Goal: Information Seeking & Learning: Learn about a topic

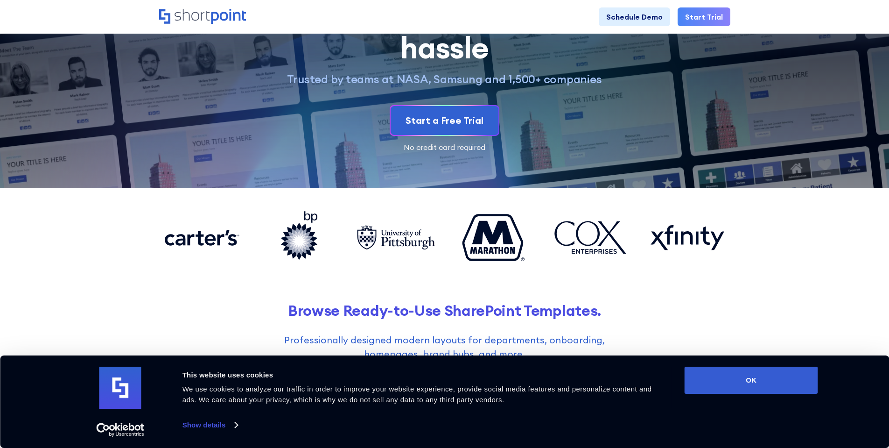
scroll to position [233, 0]
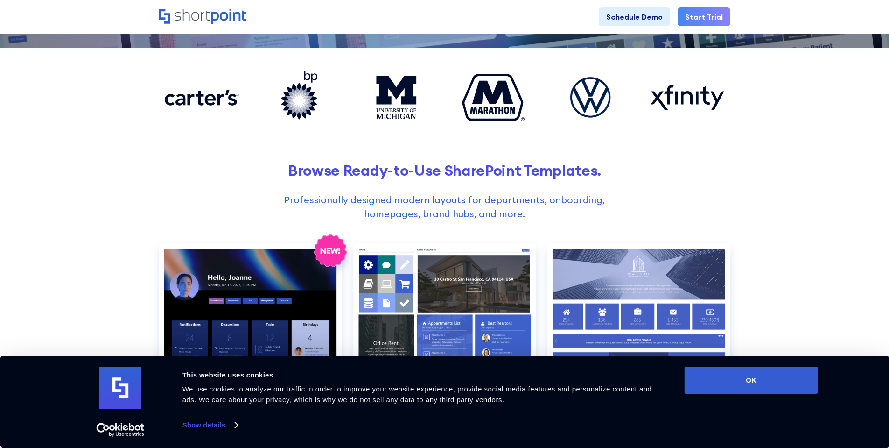
click at [216, 21] on icon "Home" at bounding box center [202, 16] width 87 height 15
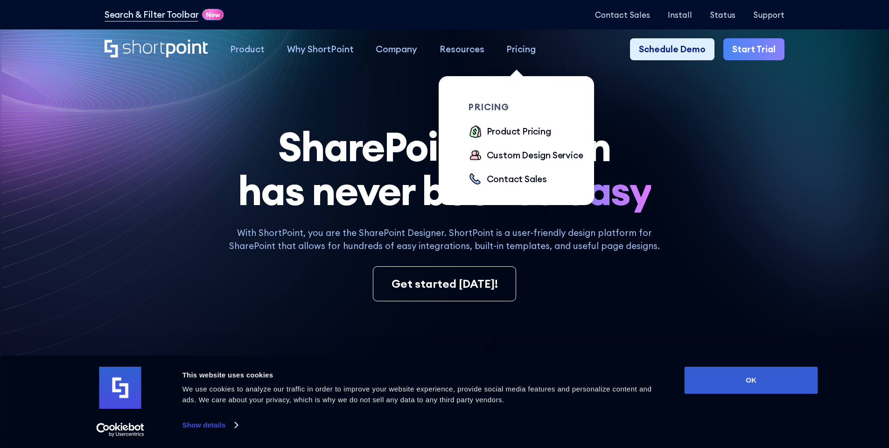
click at [523, 50] on div "Pricing" at bounding box center [521, 49] width 29 height 14
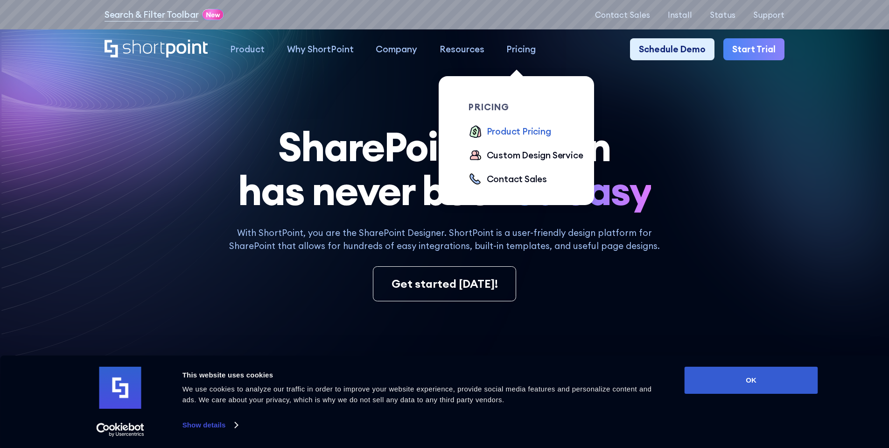
click at [528, 131] on div "Product Pricing" at bounding box center [519, 132] width 64 height 14
